Goal: Information Seeking & Learning: Find specific fact

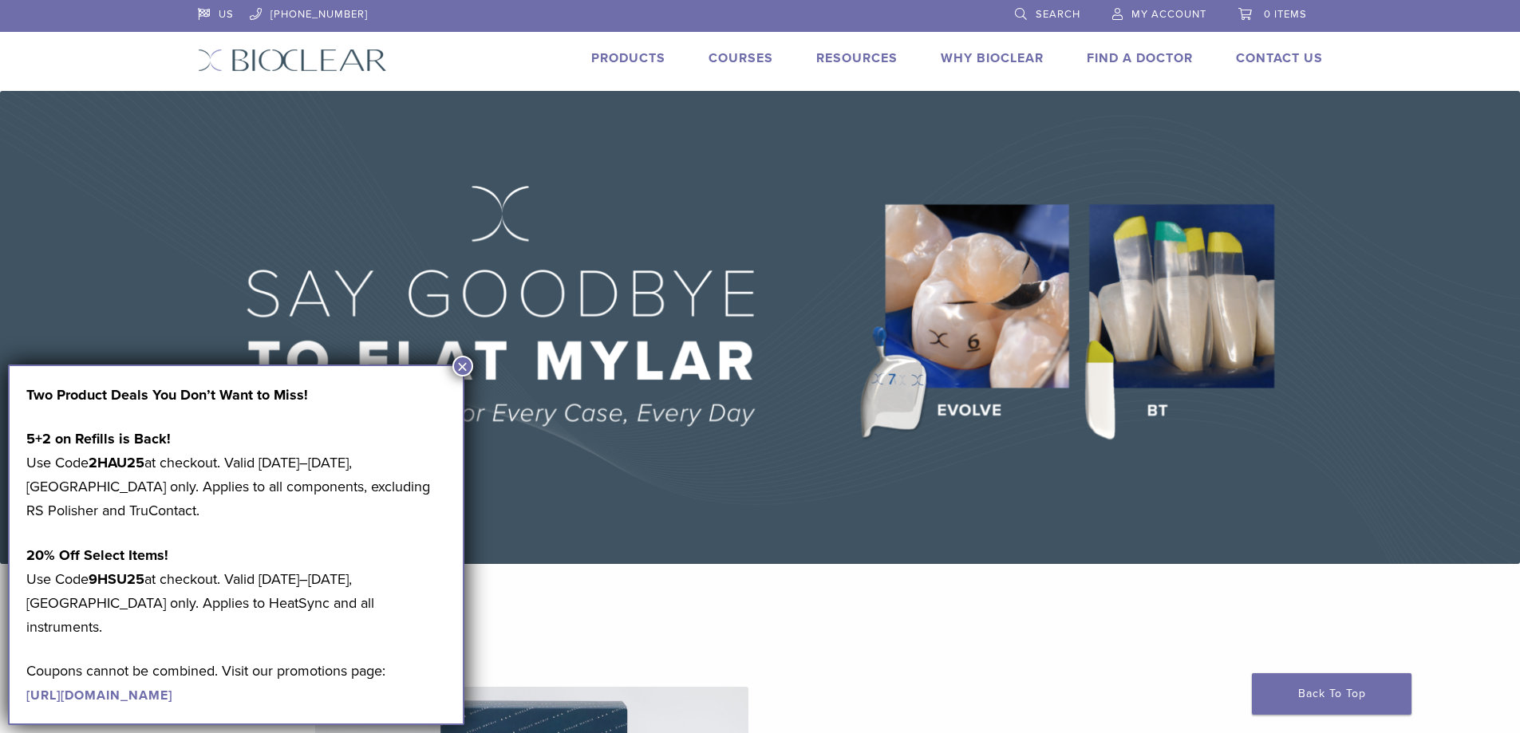
click at [1043, 16] on span "Search" at bounding box center [1058, 14] width 45 height 13
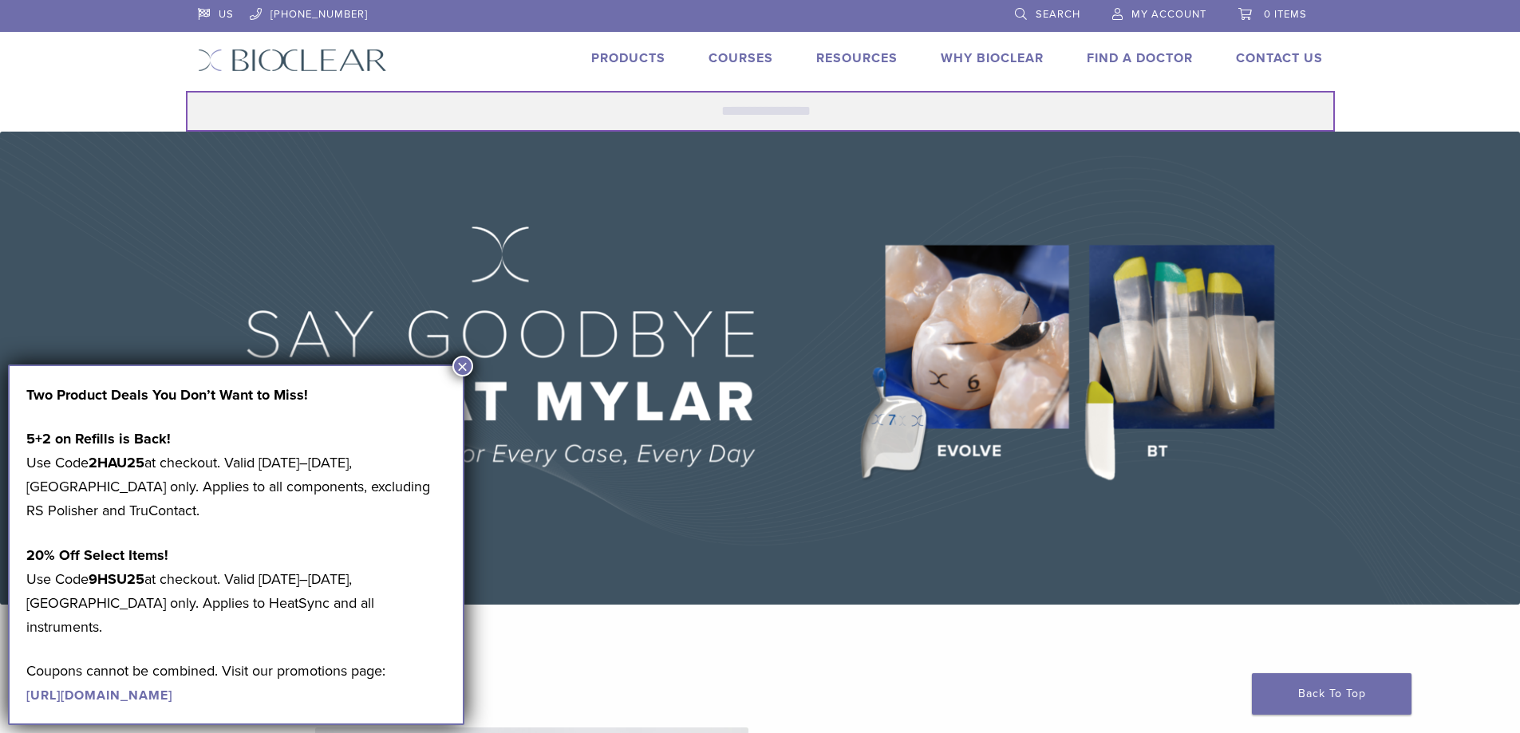
click at [292, 102] on input "Search for:" at bounding box center [760, 111] width 1149 height 41
type input "******"
click at [185, 90] on button "Search" at bounding box center [185, 90] width 1 height 1
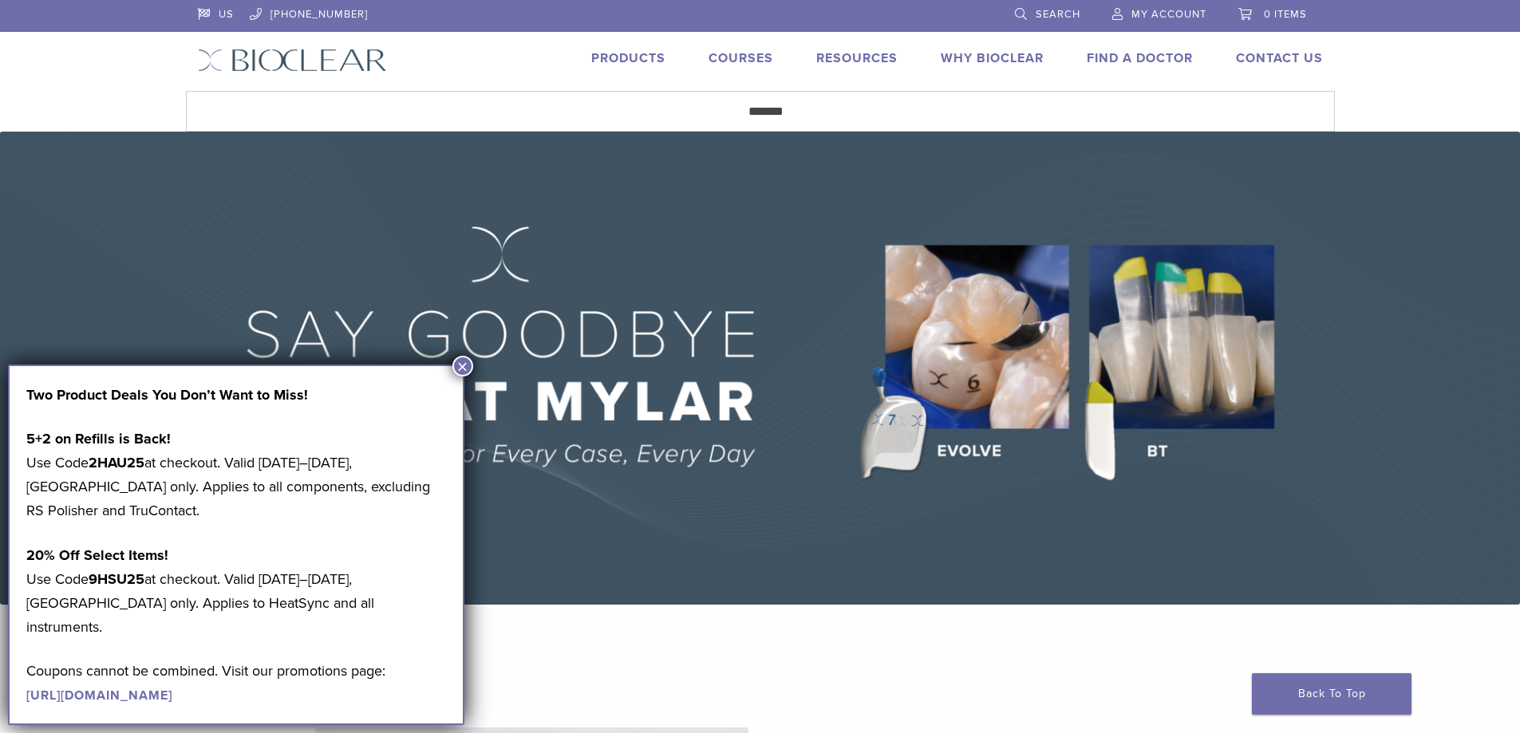
click at [469, 359] on button "×" at bounding box center [462, 366] width 21 height 21
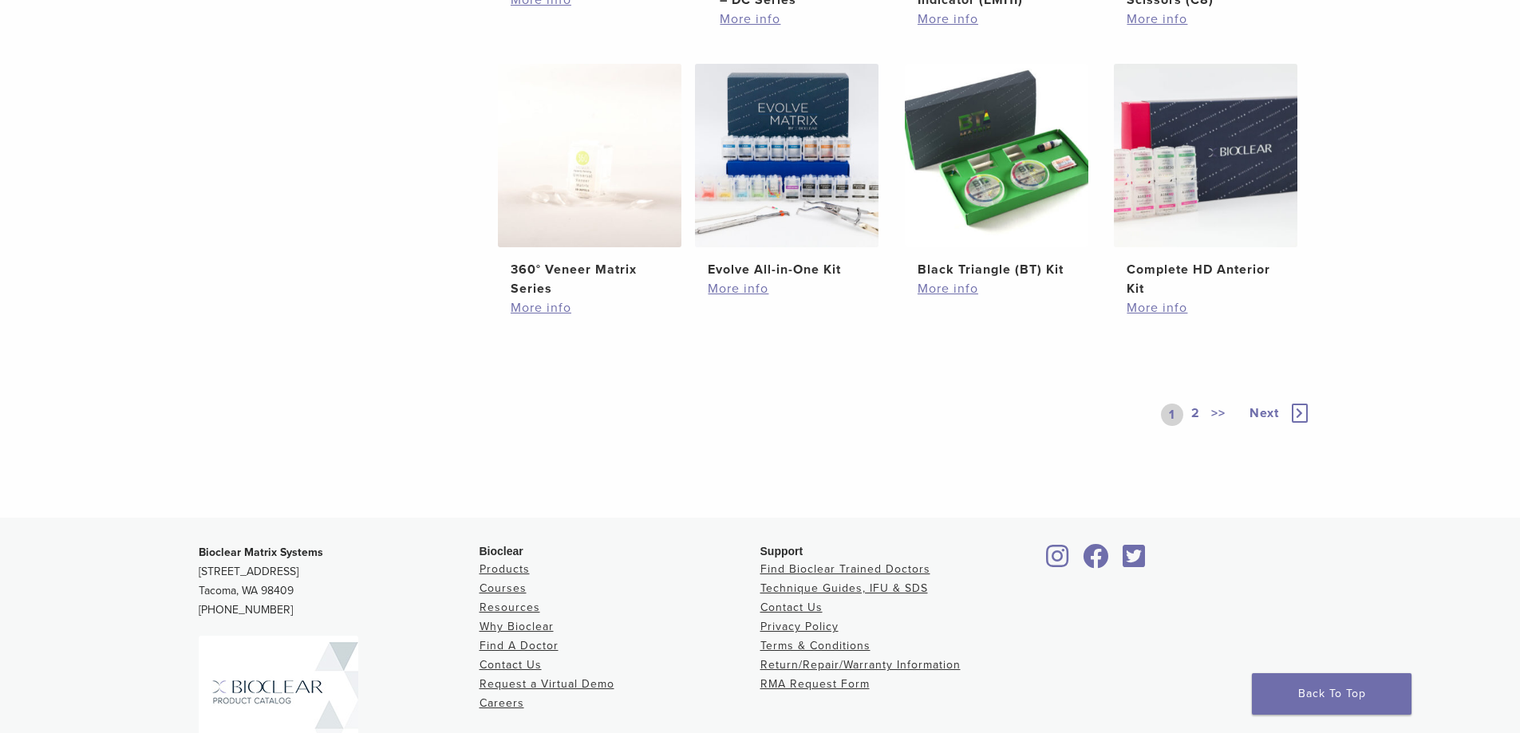
scroll to position [798, 0]
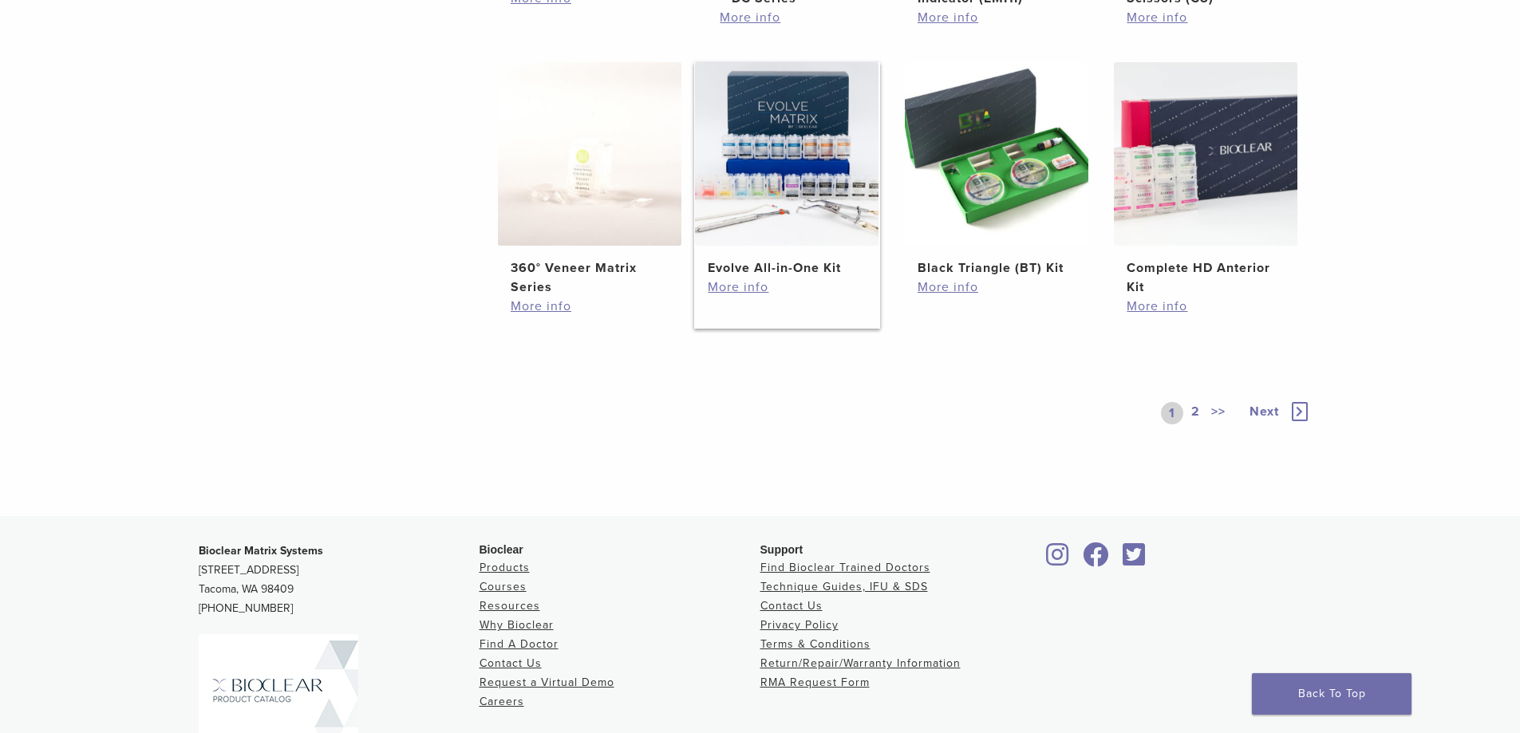
click at [810, 268] on h2 "Evolve All-in-One Kit" at bounding box center [787, 268] width 158 height 19
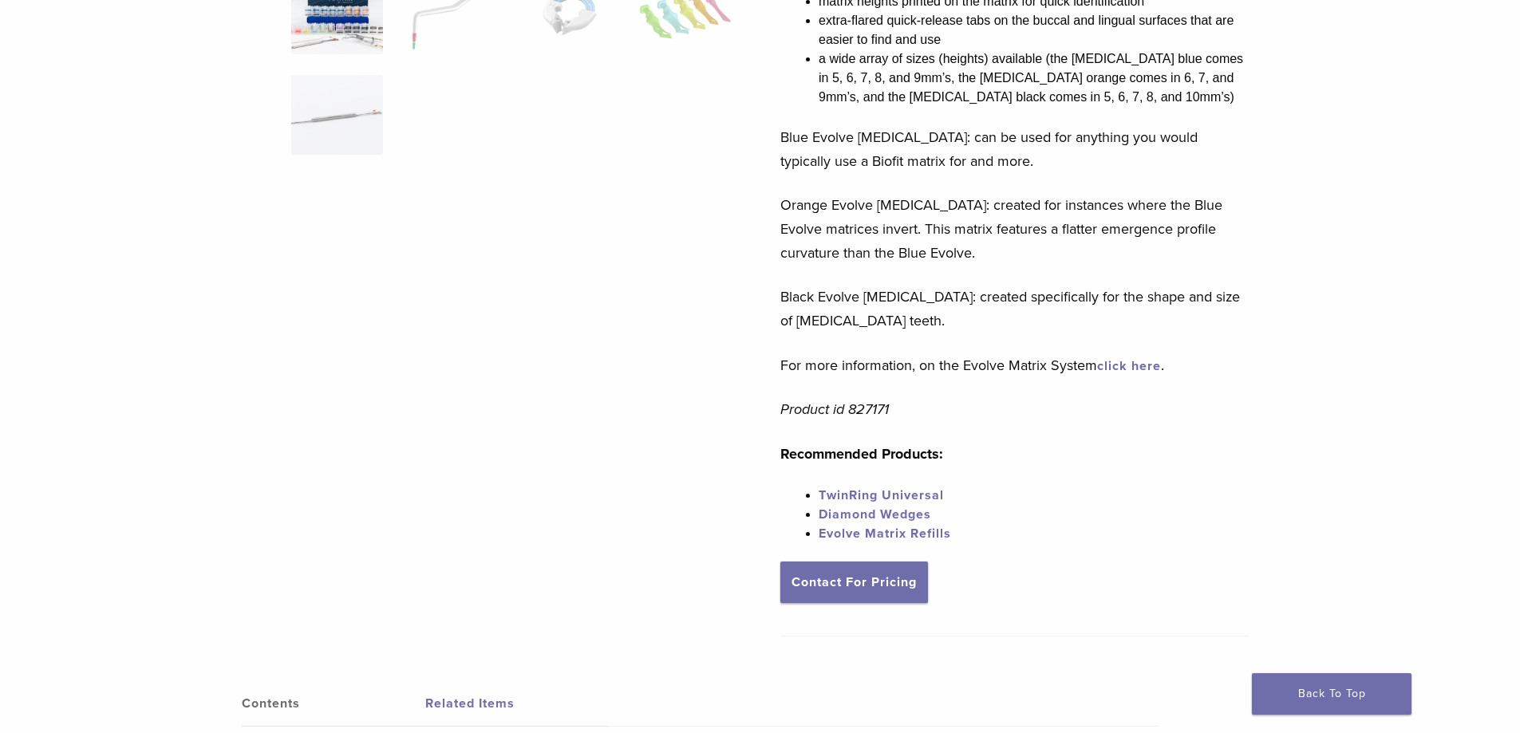
scroll to position [160, 0]
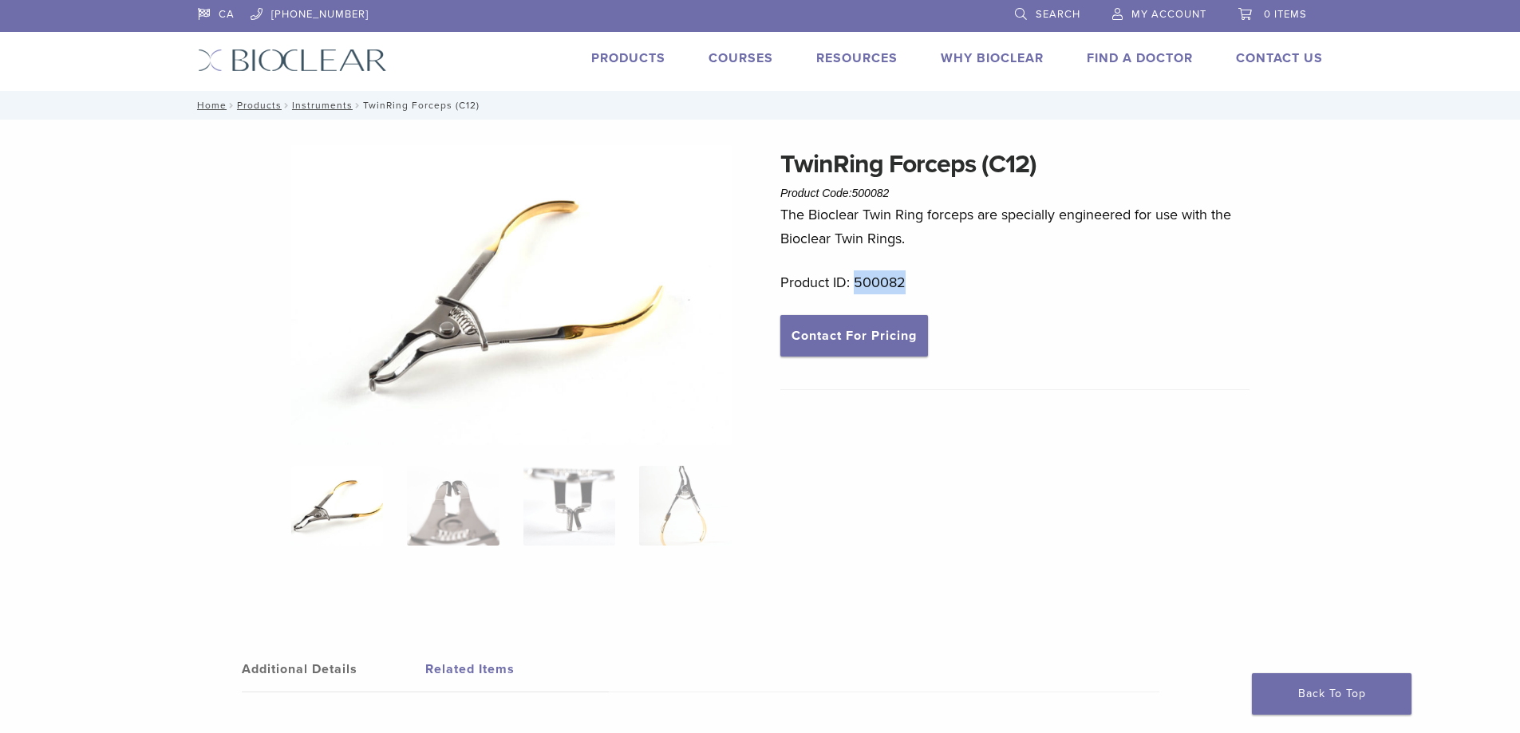
drag, startPoint x: 915, startPoint y: 278, endPoint x: 857, endPoint y: 290, distance: 59.6
click at [857, 290] on p "Product ID: 500082" at bounding box center [1014, 283] width 469 height 24
copy p "500082"
